Goal: Task Accomplishment & Management: Manage account settings

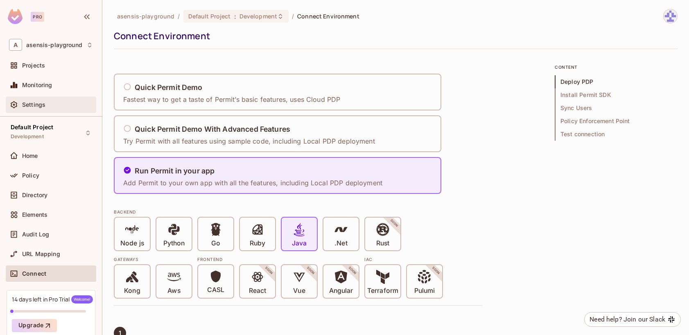
click at [70, 110] on div "Settings" at bounding box center [51, 105] width 90 height 16
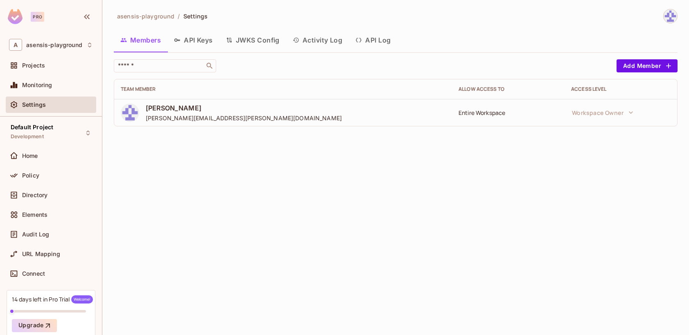
click at [202, 44] on button "API Keys" at bounding box center [193, 40] width 52 height 20
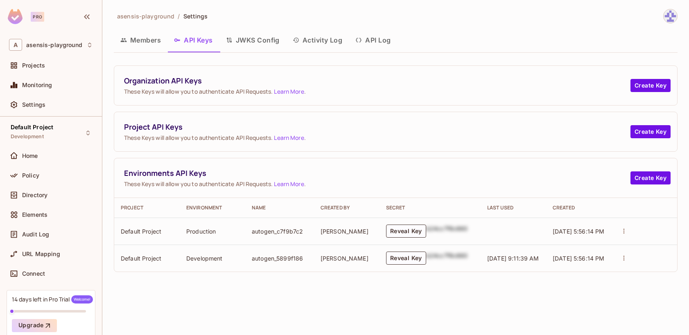
click at [212, 93] on span "These Keys will allow you to authenticate API Requests. Learn More ." at bounding box center [377, 92] width 506 height 8
click at [287, 110] on div "Organization API Keys These Keys will allow you to authenticate API Requests. L…" at bounding box center [396, 169] width 564 height 207
click at [641, 132] on button "Create Key" at bounding box center [650, 131] width 40 height 13
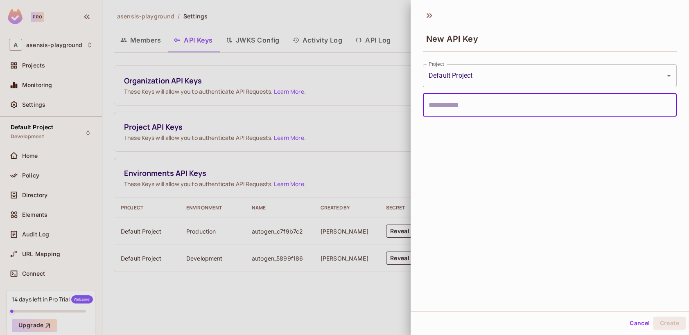
click at [499, 75] on body "**********" at bounding box center [344, 167] width 689 height 335
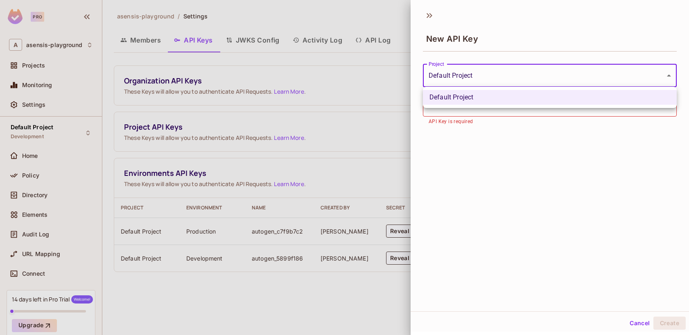
click at [471, 151] on div at bounding box center [344, 167] width 689 height 335
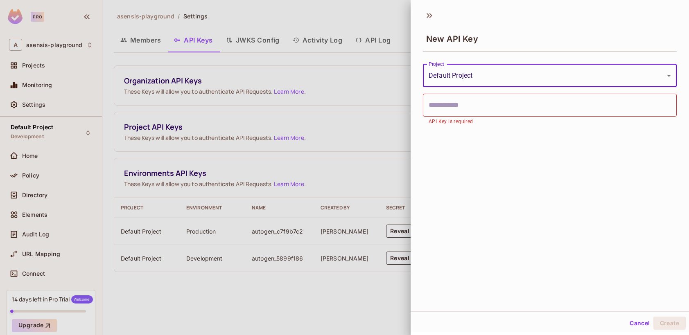
click at [474, 106] on input "text" at bounding box center [550, 105] width 254 height 23
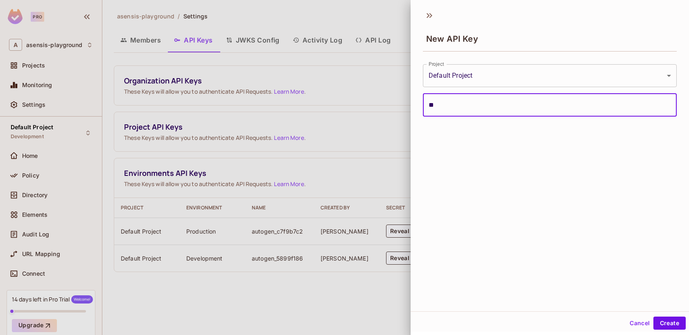
type input "*"
type input "******"
click at [665, 323] on button "Create" at bounding box center [669, 323] width 32 height 13
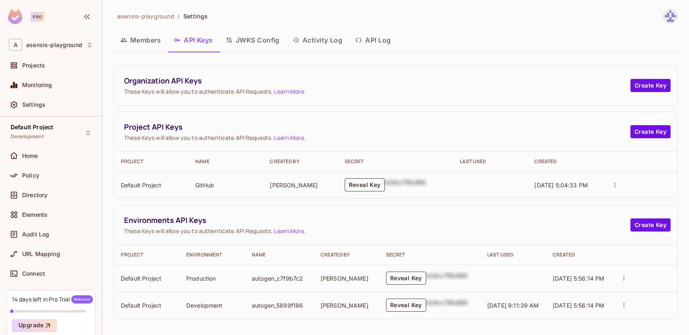
click at [366, 182] on button "Reveal Key" at bounding box center [365, 184] width 40 height 13
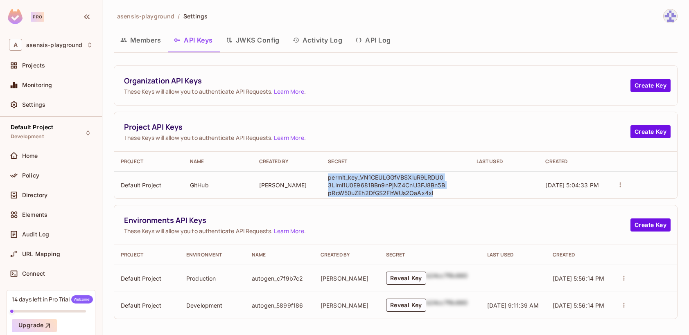
drag, startPoint x: 328, startPoint y: 177, endPoint x: 434, endPoint y: 192, distance: 106.8
click at [434, 192] on p "permit_key_VN1CEULGGfVBSXluR9LRDU03LIml1U0E9681BBn9nPjNZ4CnU3FJ8Bn5BpRcW50uZEh2…" at bounding box center [387, 185] width 119 height 23
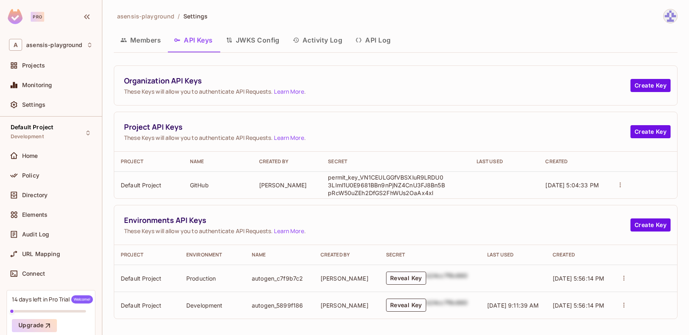
click at [466, 185] on td "permit_key_VN1CEULGGfVBSXluR9LRDU03LIml1U0E9681BBn9nPjNZ4CnU3FJ8Bn5BpRcW50uZEh2…" at bounding box center [395, 185] width 148 height 27
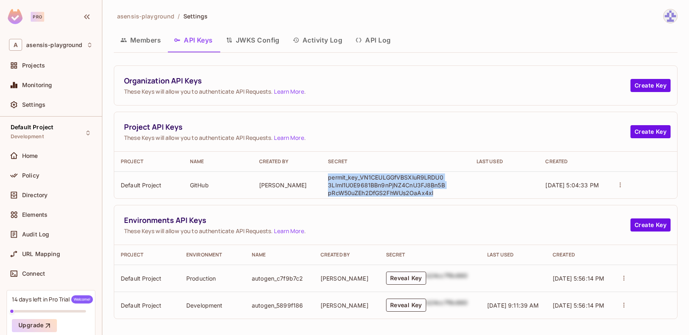
drag, startPoint x: 329, startPoint y: 178, endPoint x: 436, endPoint y: 194, distance: 108.4
click at [436, 194] on p "permit_key_VN1CEULGGfVBSXluR9LRDU03LIml1U0E9681BBn9nPjNZ4CnU3FJ8Bn5BpRcW50uZEh2…" at bounding box center [387, 185] width 119 height 23
copy p "permit_key_VN1CEULGGfVBSXluR9LRDU03LIml1U0E9681BBn9nPjNZ4CnU3FJ8Bn5BpRcW50uZEh2…"
click at [384, 106] on div "Organization API Keys These Keys will allow you to authenticate API Requests. L…" at bounding box center [396, 193] width 564 height 254
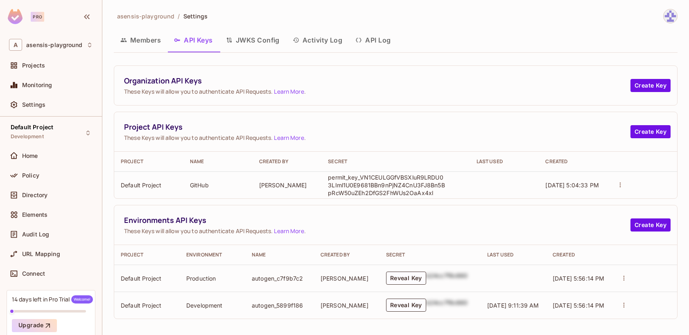
click at [324, 39] on button "Activity Log" at bounding box center [317, 40] width 63 height 20
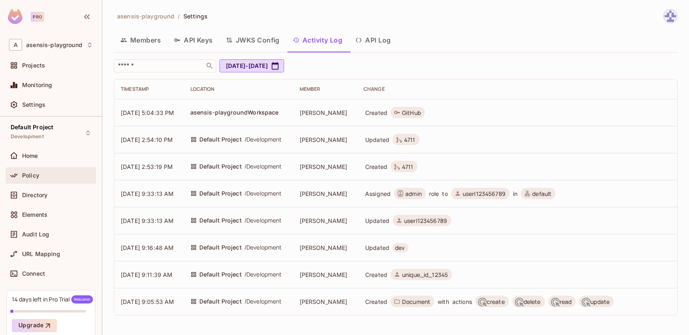
click at [37, 178] on span "Policy" at bounding box center [30, 175] width 17 height 7
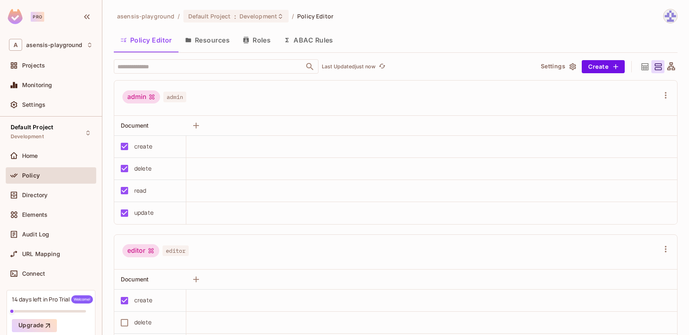
click at [215, 41] on button "Resources" at bounding box center [207, 40] width 58 height 20
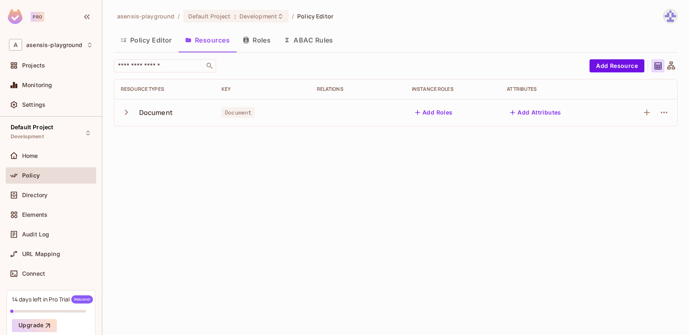
click at [142, 41] on button "Policy Editor" at bounding box center [146, 40] width 65 height 20
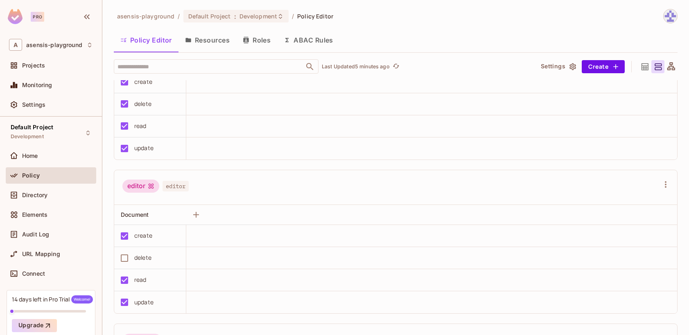
scroll to position [217, 0]
click at [216, 35] on button "Resources" at bounding box center [207, 40] width 58 height 20
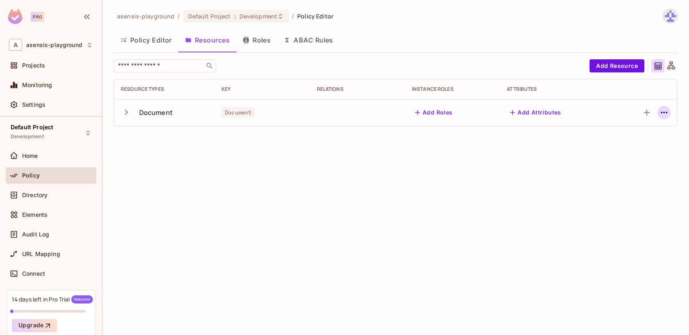
click at [666, 111] on icon "button" at bounding box center [664, 113] width 10 height 10
click at [631, 147] on div "Edit Resource" at bounding box center [628, 145] width 38 height 8
click at [662, 115] on icon "button" at bounding box center [664, 113] width 10 height 10
click at [551, 151] on div at bounding box center [344, 167] width 689 height 335
click at [124, 111] on icon "button" at bounding box center [126, 112] width 11 height 11
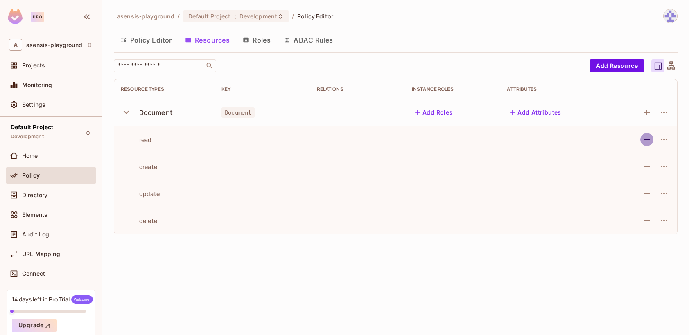
click at [646, 140] on icon "button" at bounding box center [647, 139] width 6 height 1
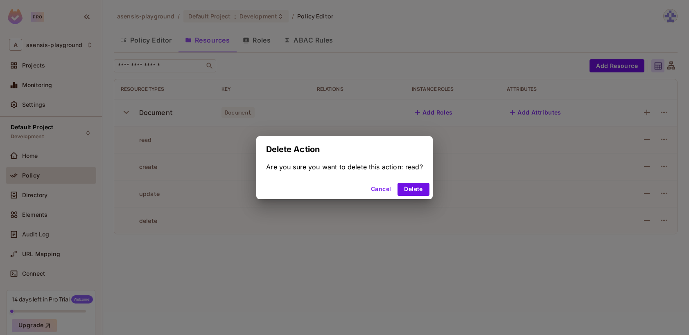
click at [381, 190] on button "Cancel" at bounding box center [381, 189] width 27 height 13
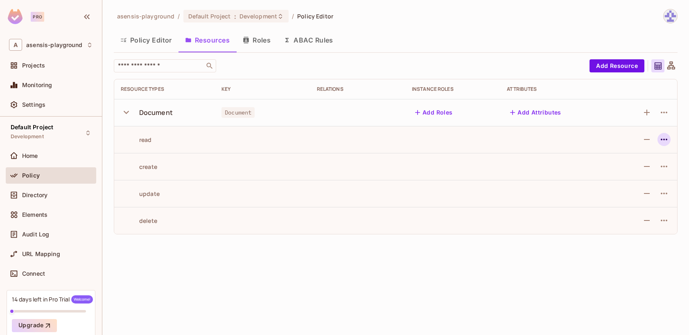
click at [668, 141] on icon "button" at bounding box center [664, 140] width 10 height 10
click at [639, 158] on div "Edit Action" at bounding box center [633, 158] width 30 height 8
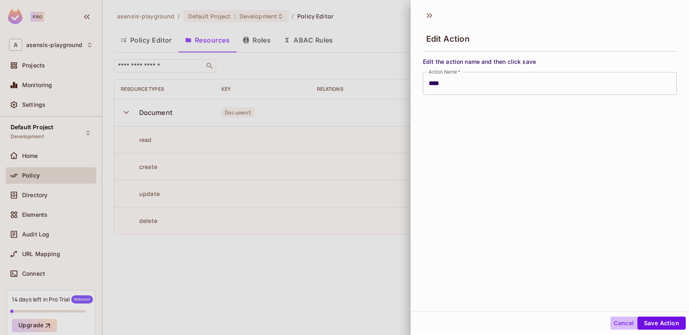
click at [628, 322] on button "Cancel" at bounding box center [623, 323] width 27 height 13
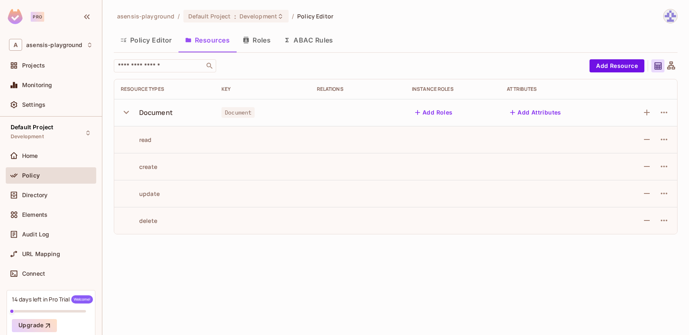
click at [438, 113] on button "Add Roles" at bounding box center [434, 112] width 44 height 13
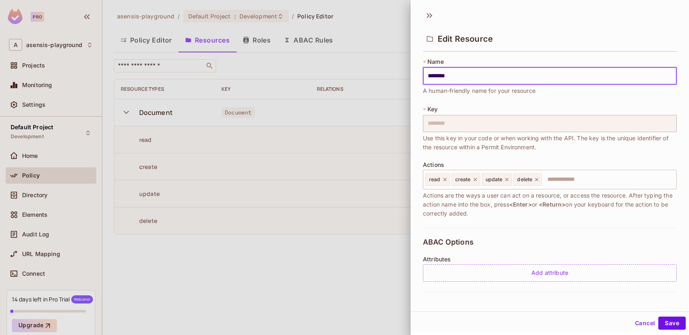
click at [641, 322] on button "Cancel" at bounding box center [645, 323] width 27 height 13
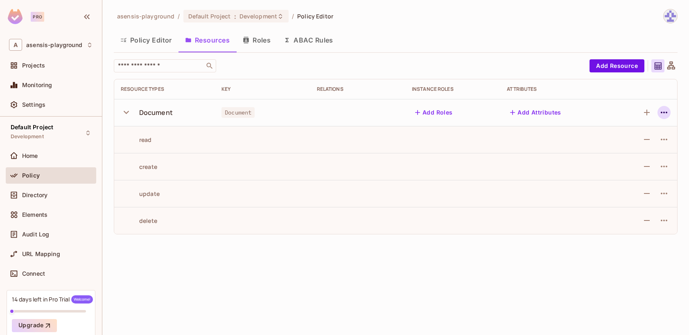
click at [663, 114] on icon "button" at bounding box center [664, 113] width 10 height 10
click at [327, 116] on div at bounding box center [344, 167] width 689 height 335
click at [661, 111] on icon "button" at bounding box center [664, 113] width 10 height 10
click at [633, 143] on div "Edit Resource" at bounding box center [628, 145] width 38 height 8
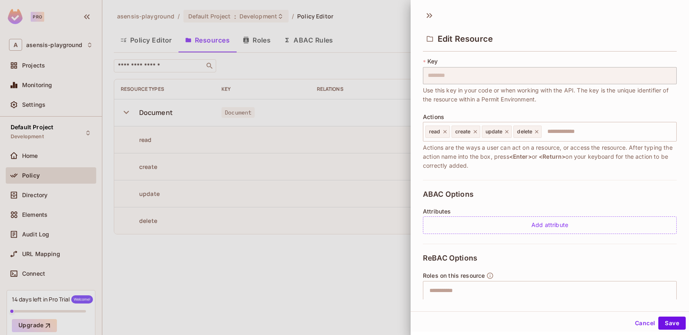
scroll to position [50, 0]
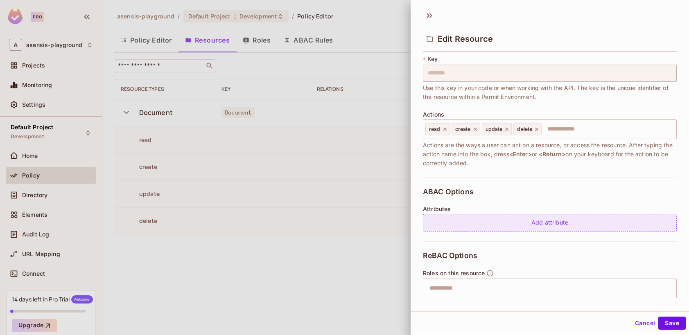
click at [547, 225] on div "Add attribute" at bounding box center [550, 223] width 254 height 18
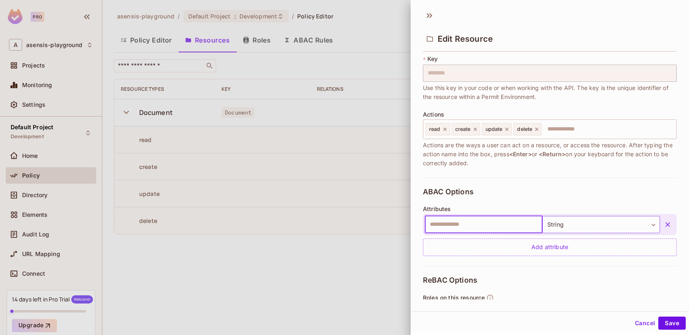
click at [556, 225] on body "Pro A asensis-playground Projects Monitoring Settings Default Project Developme…" at bounding box center [344, 167] width 689 height 335
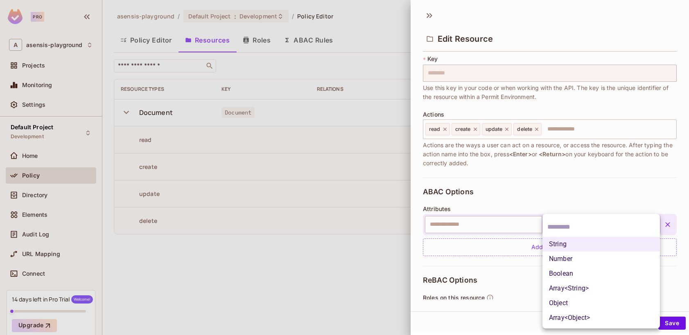
click at [560, 245] on li "String" at bounding box center [600, 244] width 117 height 15
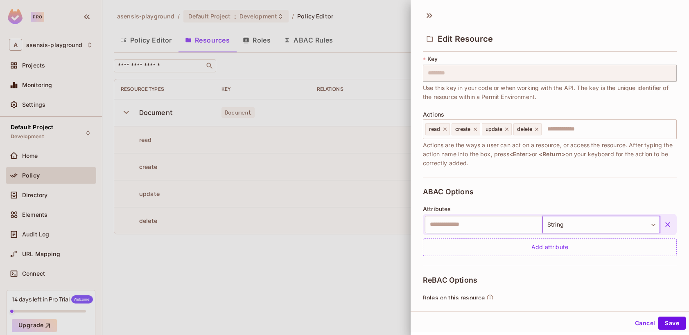
click at [554, 229] on body "Pro A asensis-playground Projects Monitoring Settings Default Project Developme…" at bounding box center [344, 167] width 689 height 335
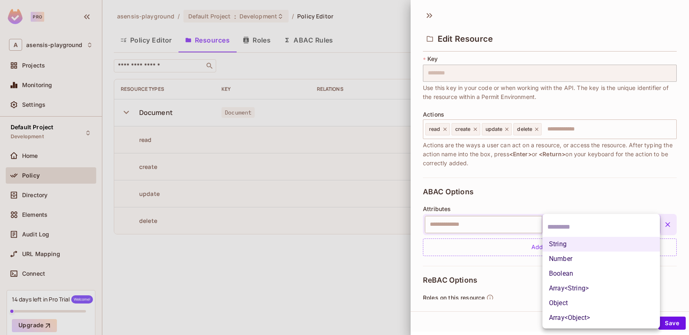
click at [555, 271] on li "Boolean" at bounding box center [600, 274] width 117 height 15
type input "****"
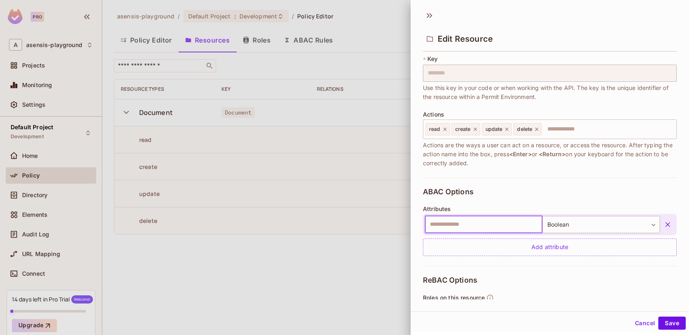
click at [496, 222] on input "text" at bounding box center [483, 224] width 117 height 17
type input "*********"
click at [594, 297] on div "Roles on this resource ​ After typing the role name into the box, press <Enter>…" at bounding box center [550, 318] width 254 height 48
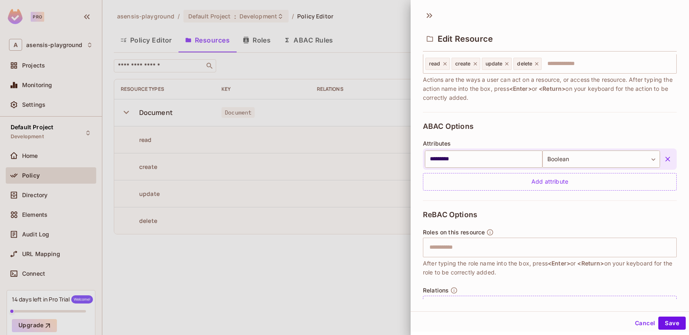
scroll to position [130, 0]
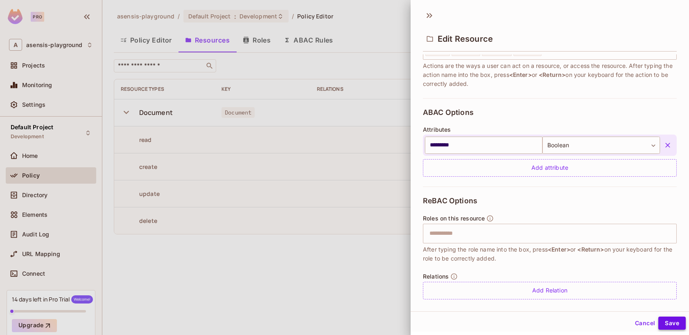
click at [670, 324] on button "Save" at bounding box center [671, 323] width 27 height 13
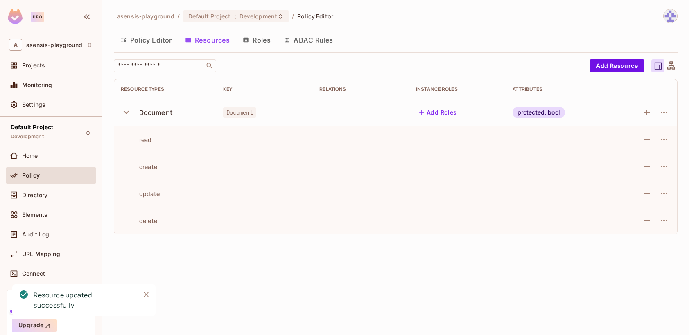
click at [303, 257] on div "asensis-playground / Default Project : Development / Policy Editor Policy Edito…" at bounding box center [395, 167] width 587 height 335
click at [257, 41] on button "Roles" at bounding box center [256, 40] width 41 height 20
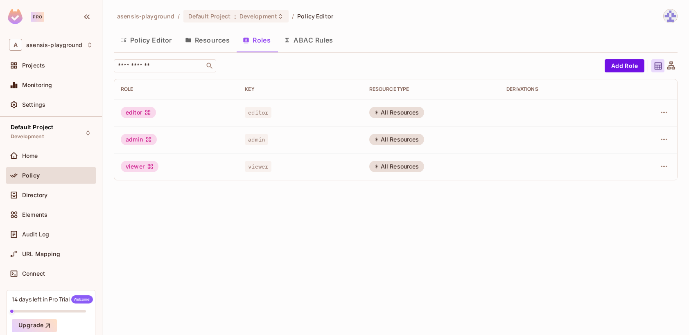
click at [157, 41] on button "Policy Editor" at bounding box center [146, 40] width 65 height 20
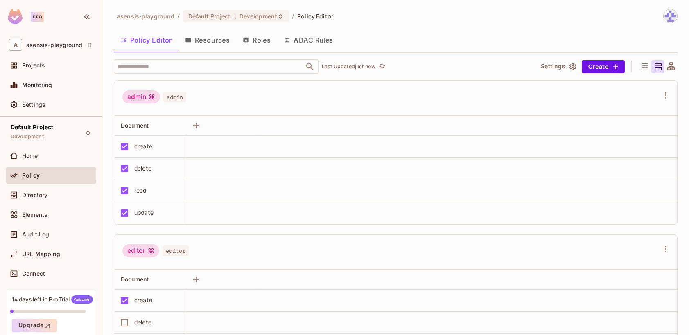
click at [198, 43] on button "Resources" at bounding box center [207, 40] width 58 height 20
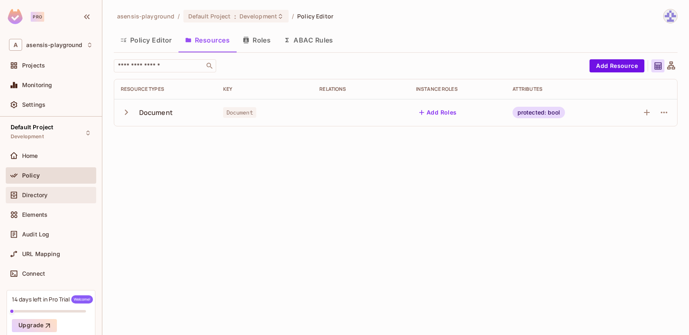
click at [55, 198] on div "Directory" at bounding box center [57, 195] width 71 height 7
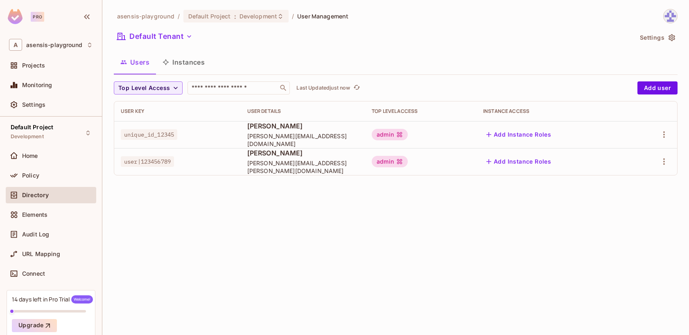
click at [181, 62] on button "Instances" at bounding box center [183, 62] width 55 height 20
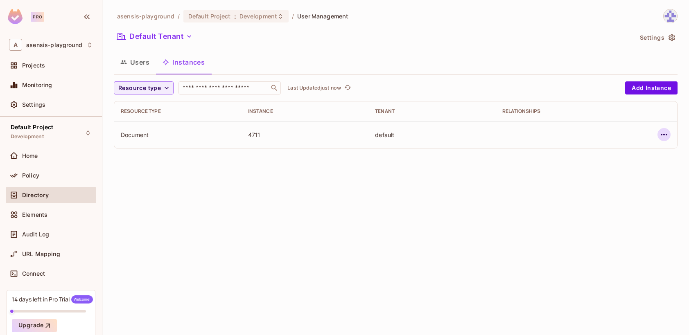
click at [664, 135] on icon "button" at bounding box center [664, 135] width 7 height 2
click at [607, 169] on div "Edit Attributes" at bounding box center [604, 171] width 41 height 8
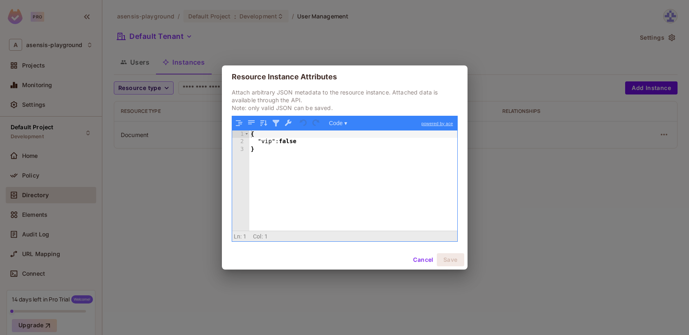
click at [419, 258] on button "Cancel" at bounding box center [423, 259] width 27 height 13
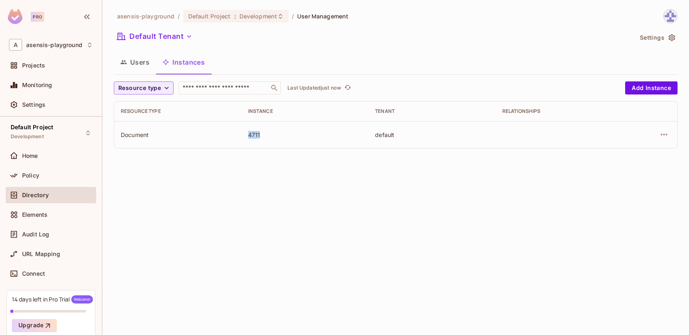
drag, startPoint x: 247, startPoint y: 136, endPoint x: 264, endPoint y: 135, distance: 16.8
click at [264, 135] on td "4711" at bounding box center [305, 134] width 127 height 27
click at [279, 133] on div "4711" at bounding box center [305, 135] width 114 height 8
